Goal: Task Accomplishment & Management: Use online tool/utility

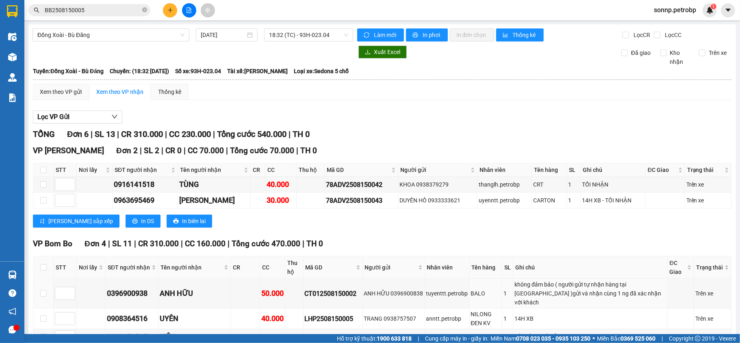
scroll to position [63, 0]
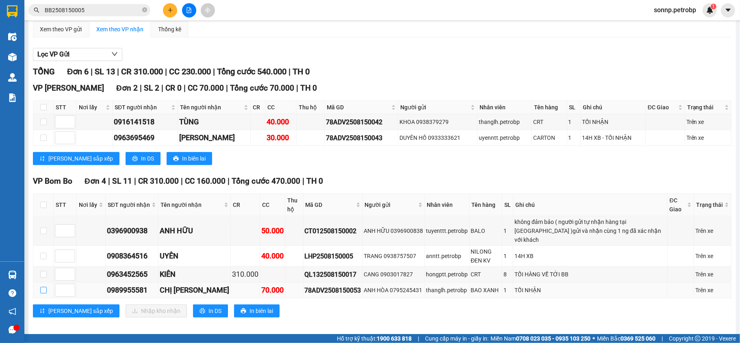
click at [45, 287] on input "checkbox" at bounding box center [43, 290] width 6 height 6
checkbox input "true"
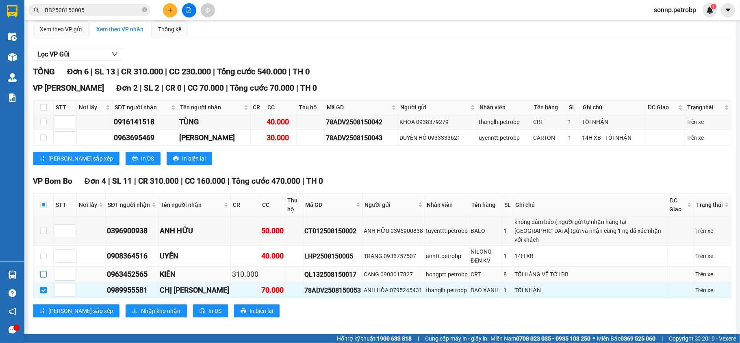
click at [45, 271] on input "checkbox" at bounding box center [43, 274] width 6 height 6
checkbox input "true"
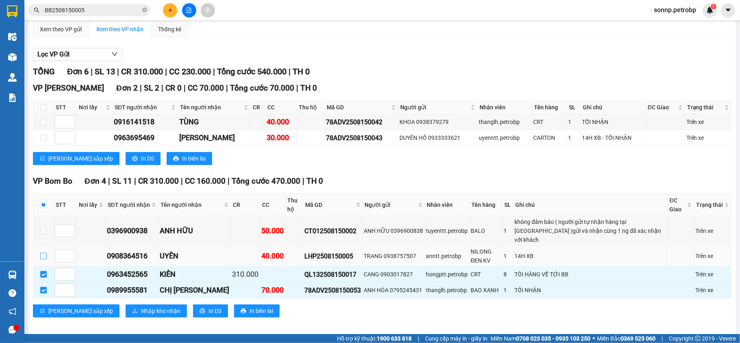
click at [43, 253] on input "checkbox" at bounding box center [43, 256] width 6 height 6
checkbox input "true"
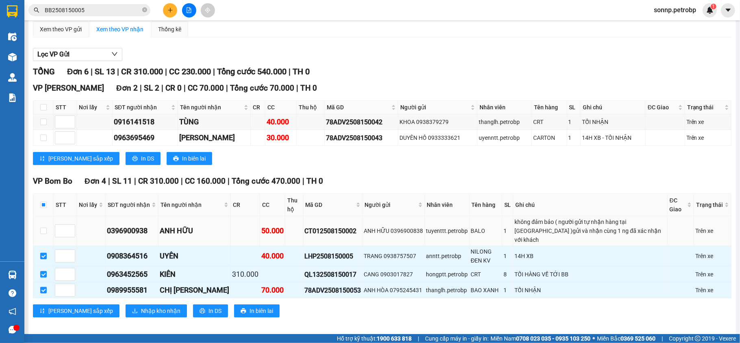
click at [43, 236] on td at bounding box center [43, 231] width 20 height 30
click at [44, 229] on input "checkbox" at bounding box center [43, 230] width 6 height 6
checkbox input "true"
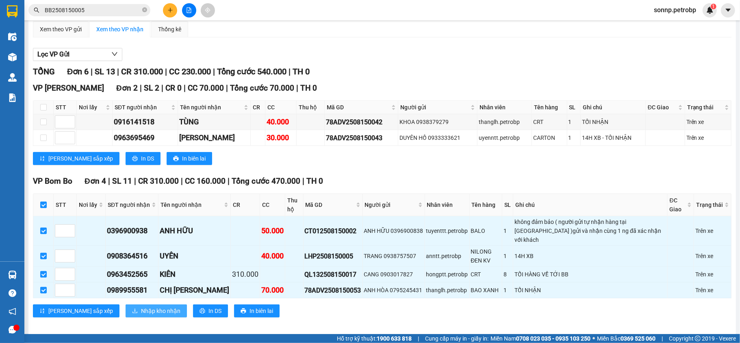
click at [141, 307] on span "Nhập kho nhận" at bounding box center [160, 310] width 39 height 9
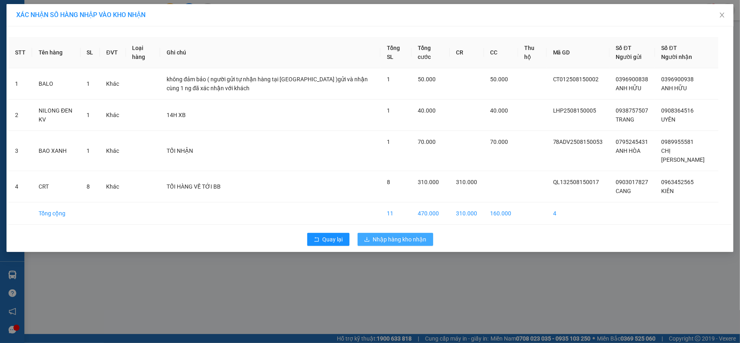
click at [419, 244] on span "Nhập hàng kho nhận" at bounding box center [400, 239] width 54 height 9
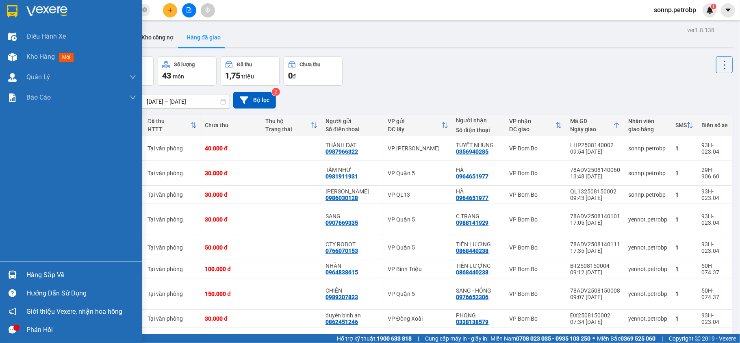
click at [19, 280] on div "Hàng sắp về" at bounding box center [71, 275] width 142 height 18
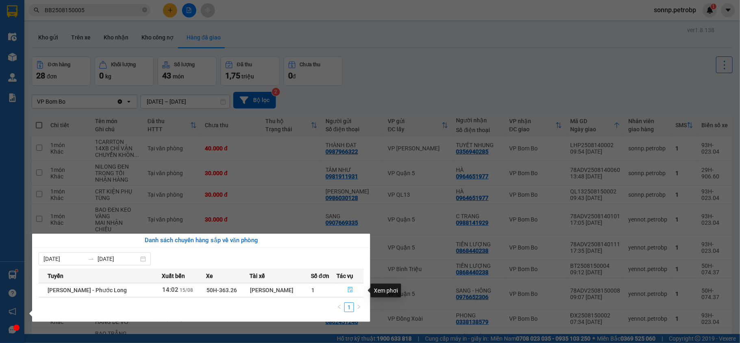
click at [353, 292] on button "button" at bounding box center [350, 290] width 26 height 13
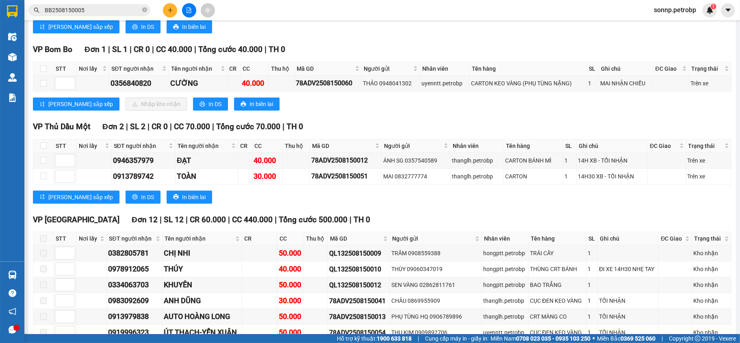
scroll to position [1360, 0]
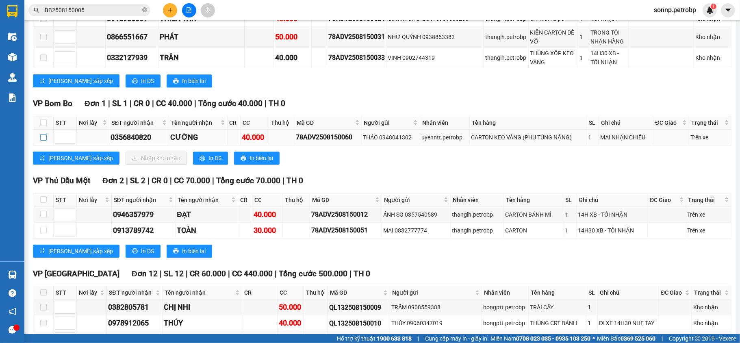
click at [40, 145] on td at bounding box center [43, 138] width 20 height 16
click at [43, 141] on input "checkbox" at bounding box center [43, 137] width 6 height 6
checkbox input "true"
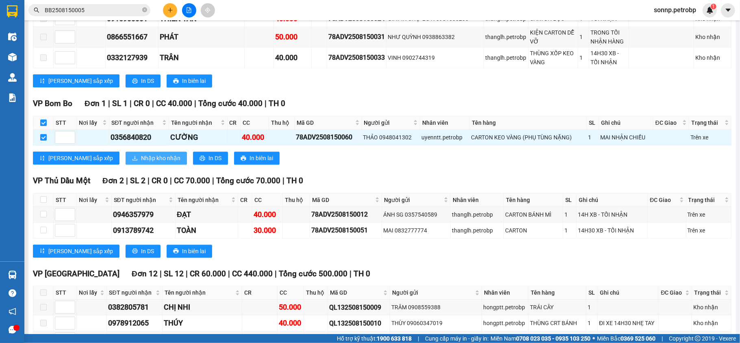
click at [141, 162] on span "Nhập kho nhận" at bounding box center [160, 158] width 39 height 9
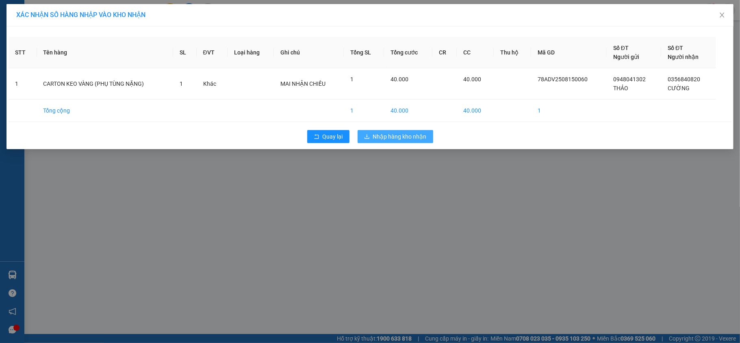
click at [419, 135] on span "Nhập hàng kho nhận" at bounding box center [400, 136] width 54 height 9
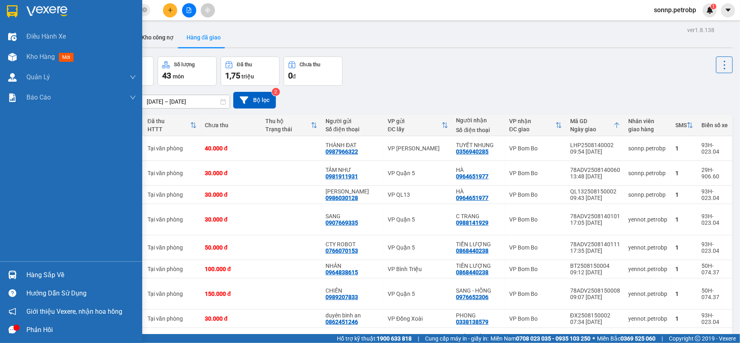
click at [64, 269] on div "Hàng sắp về" at bounding box center [81, 275] width 110 height 12
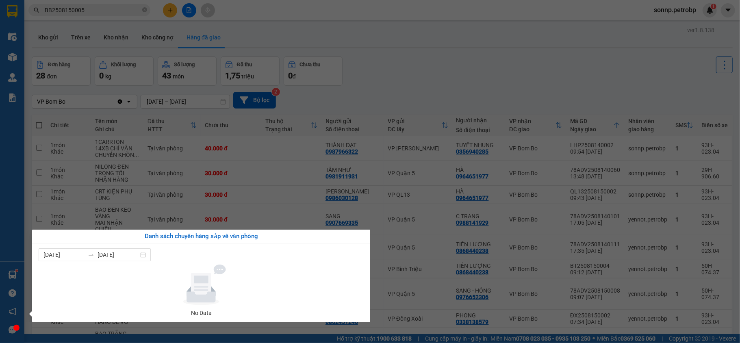
click at [14, 197] on div "Điều hành xe Kho hàng mới Quản [PERSON_NAME] lý chuyến Quản lý giao nhận mới Qu…" at bounding box center [12, 171] width 24 height 343
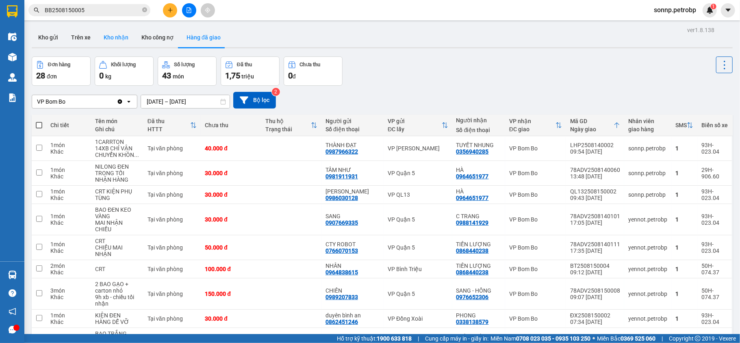
click at [110, 41] on button "Kho nhận" at bounding box center [116, 37] width 38 height 19
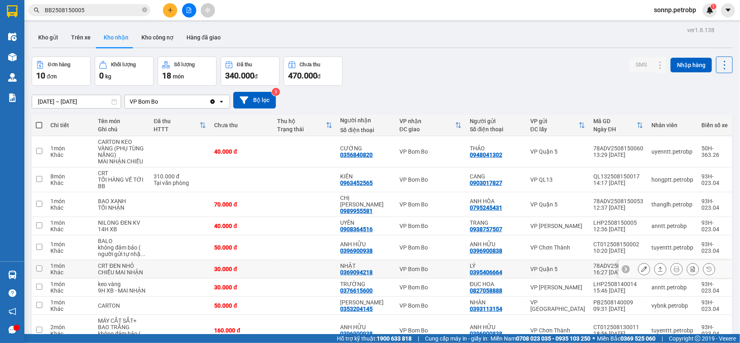
scroll to position [54, 0]
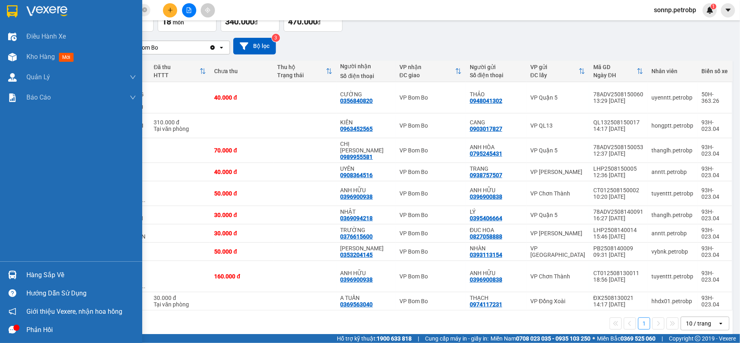
click at [15, 273] on img at bounding box center [12, 275] width 9 height 9
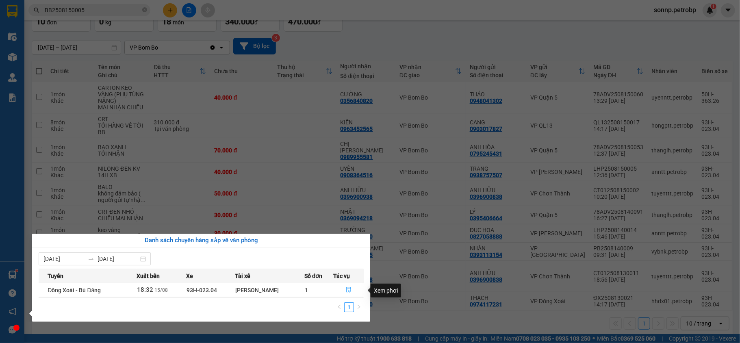
click at [347, 289] on icon "file-done" at bounding box center [349, 290] width 6 height 6
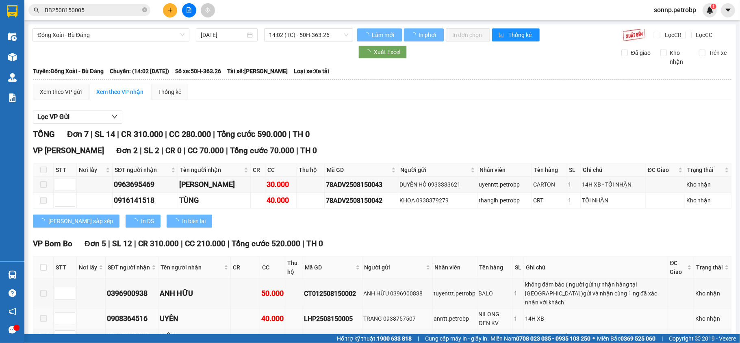
scroll to position [83, 0]
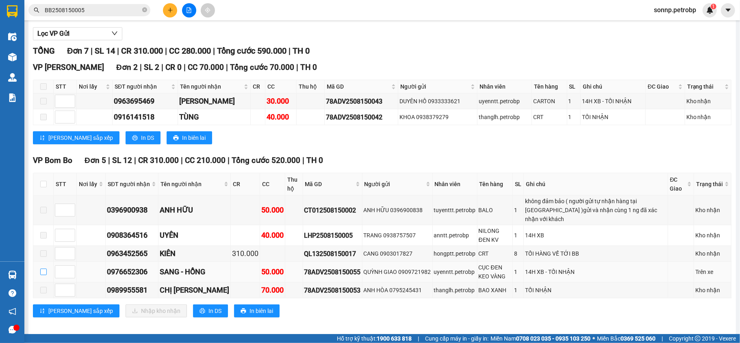
click at [46, 268] on input "checkbox" at bounding box center [43, 271] width 6 height 6
checkbox input "true"
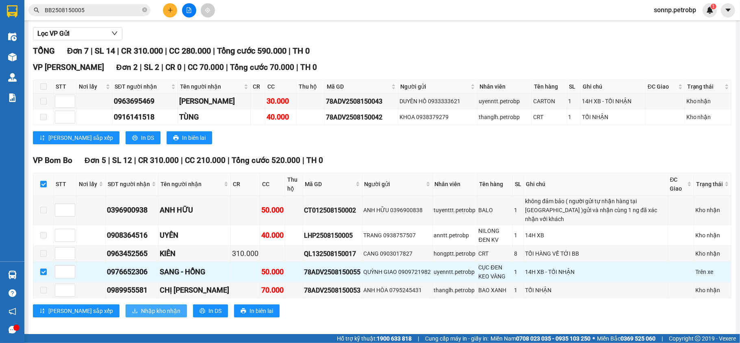
click at [141, 306] on span "Nhập kho nhận" at bounding box center [160, 310] width 39 height 9
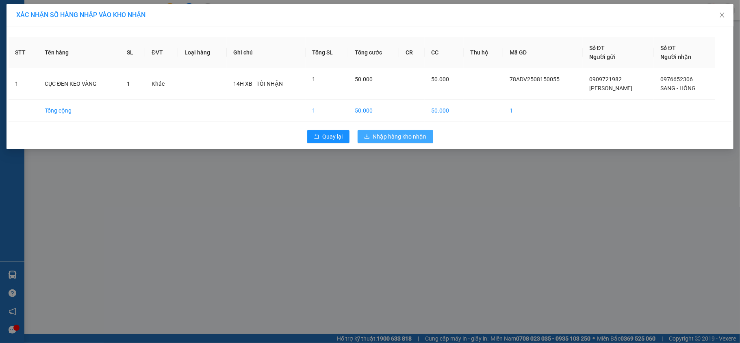
click at [397, 139] on span "Nhập hàng kho nhận" at bounding box center [400, 136] width 54 height 9
